Goal: Task Accomplishment & Management: Use online tool/utility

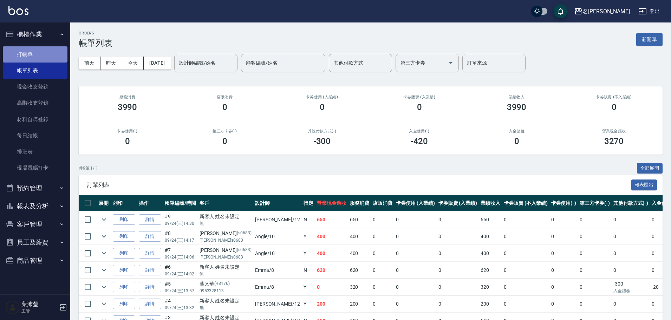
click at [11, 54] on link "打帳單" at bounding box center [35, 54] width 65 height 16
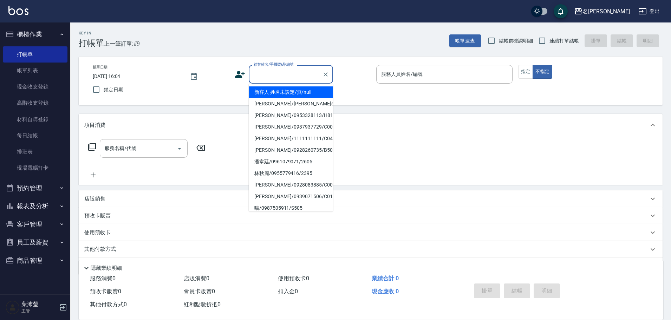
click at [275, 73] on input "顧客姓名/手機號碼/編號" at bounding box center [285, 74] width 67 height 12
click at [286, 91] on li "新客人 姓名未設定/無/null" at bounding box center [291, 92] width 84 height 12
type input "新客人 姓名未設定/無/null"
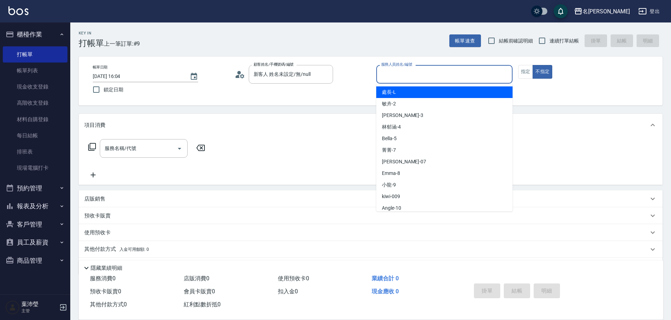
click at [396, 72] on input "服務人員姓名/編號" at bounding box center [444, 74] width 130 height 12
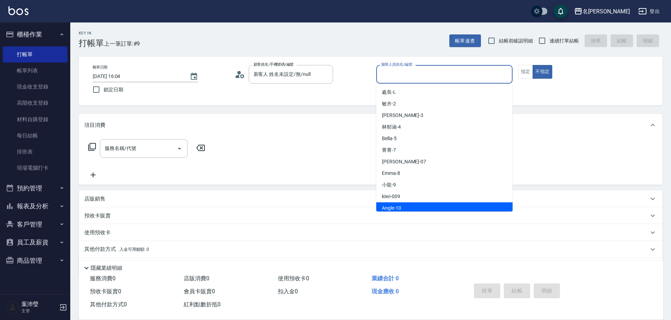
click at [407, 209] on div "Angle -10" at bounding box center [444, 208] width 136 height 12
type input "Angle-10"
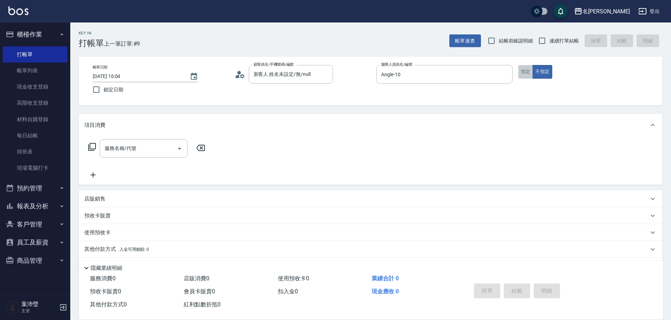
click at [522, 70] on button "指定" at bounding box center [525, 72] width 15 height 14
click at [89, 148] on icon at bounding box center [92, 147] width 8 height 8
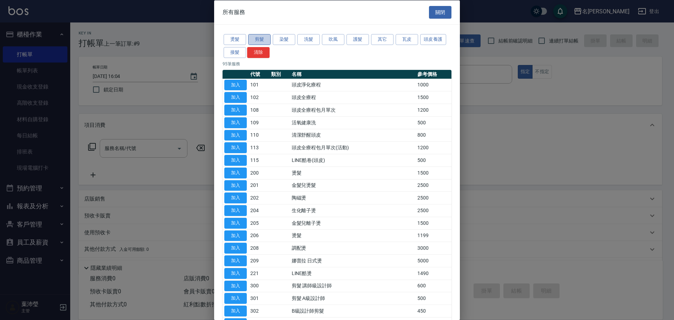
click at [263, 37] on button "剪髮" at bounding box center [259, 39] width 22 height 11
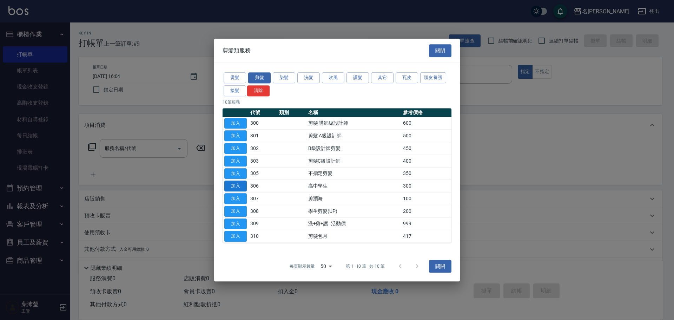
click at [227, 186] on button "加入" at bounding box center [235, 185] width 22 height 11
type input "高中學生(306)"
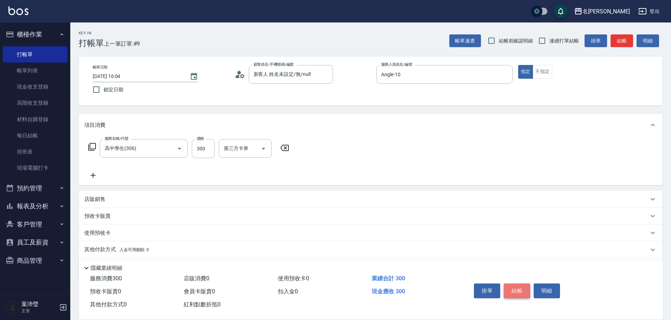
click at [517, 290] on button "結帳" at bounding box center [516, 290] width 26 height 15
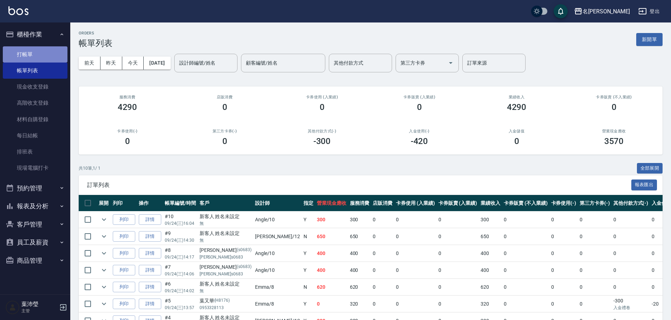
click at [42, 55] on link "打帳單" at bounding box center [35, 54] width 65 height 16
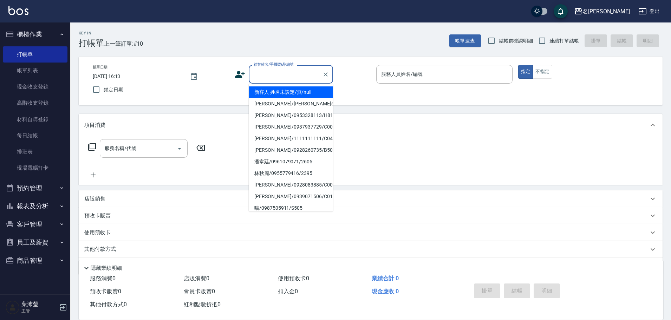
click at [293, 69] on input "顧客姓名/手機號碼/編號" at bounding box center [285, 74] width 67 height 12
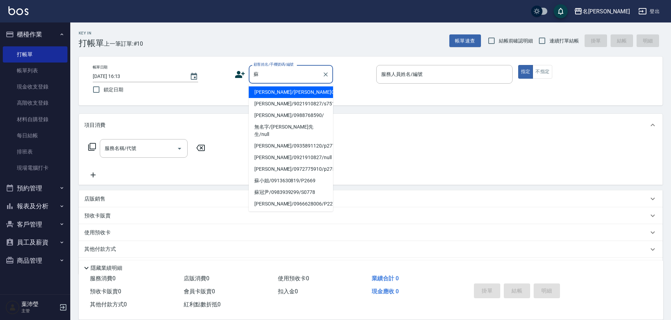
click at [294, 91] on li "[PERSON_NAME]/[PERSON_NAME]C0359/C0359" at bounding box center [291, 92] width 84 height 12
type input "[PERSON_NAME]/[PERSON_NAME]C0359/C0359"
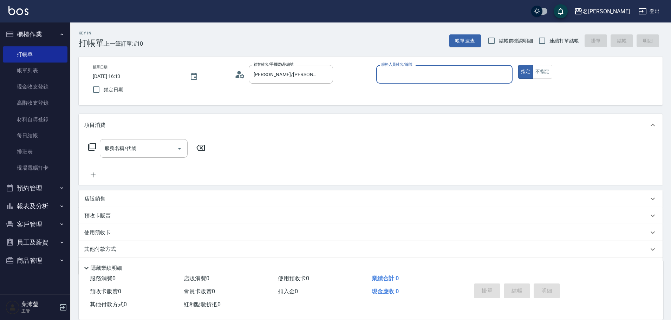
type input "敏卉-2"
click at [94, 146] on icon at bounding box center [92, 147] width 8 height 8
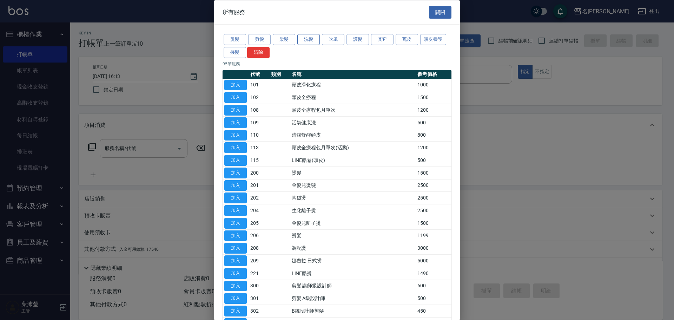
click at [308, 38] on button "洗髮" at bounding box center [308, 39] width 22 height 11
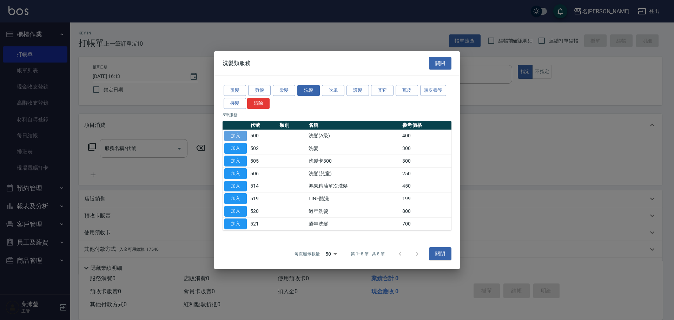
click at [236, 138] on button "加入" at bounding box center [235, 135] width 22 height 11
type input "洗髮(A級)(500)"
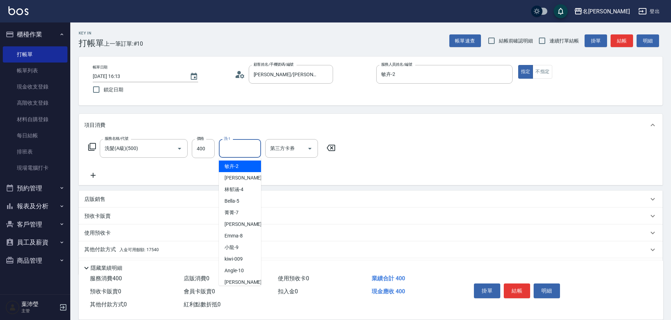
click at [236, 150] on input "洗-1" at bounding box center [240, 148] width 36 height 12
click at [250, 164] on div "語爭 -20" at bounding box center [240, 166] width 42 height 12
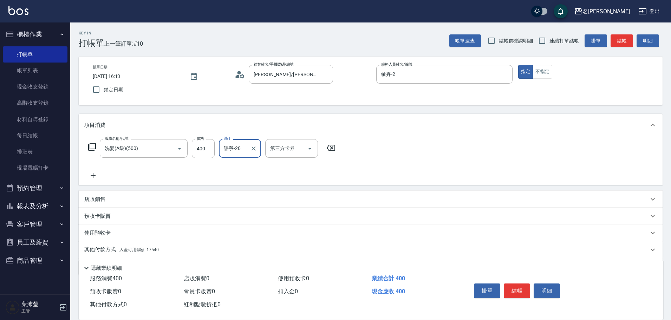
type input "語爭-20"
click at [94, 251] on p "其他付款方式 入金可用餘額: 17540" at bounding box center [121, 250] width 74 height 8
click at [669, 302] on div "Key In 打帳單 上一筆訂單:#10 帳單速查 結帳前確認明細 連續打單結帳 掛單 結帳 明細 帳單日期 [DATE] 16:13 鎖定日期 顧客姓名/手…" at bounding box center [370, 223] width 600 height 403
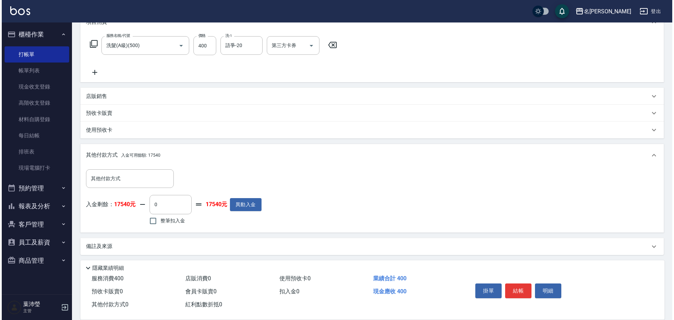
scroll to position [105, 0]
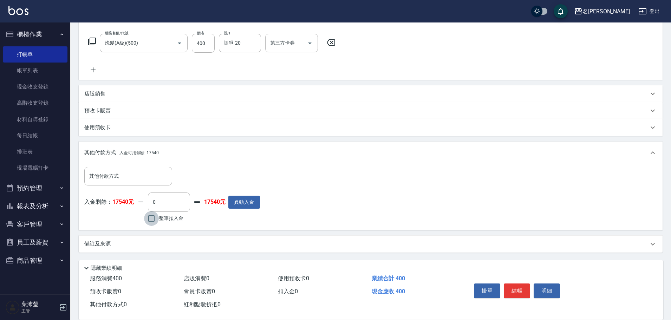
click at [153, 218] on input "整筆扣入金" at bounding box center [151, 218] width 15 height 15
checkbox input "true"
type input "400"
click at [545, 286] on button "明細" at bounding box center [546, 290] width 26 height 15
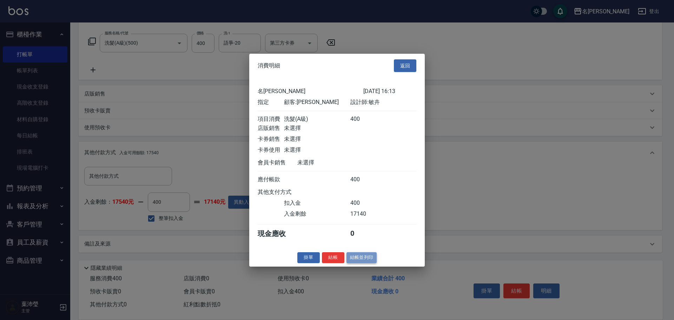
click at [368, 263] on button "結帳並列印" at bounding box center [362, 257] width 31 height 11
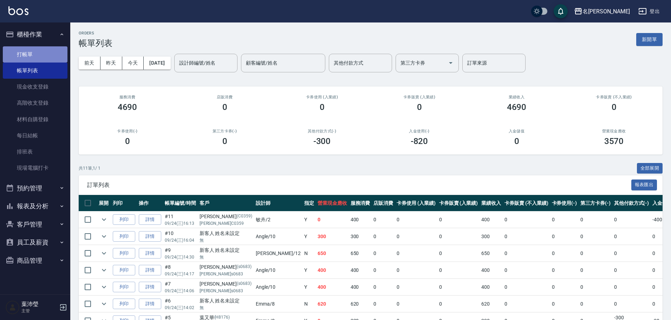
click at [52, 55] on link "打帳單" at bounding box center [35, 54] width 65 height 16
